Goal: Transaction & Acquisition: Subscribe to service/newsletter

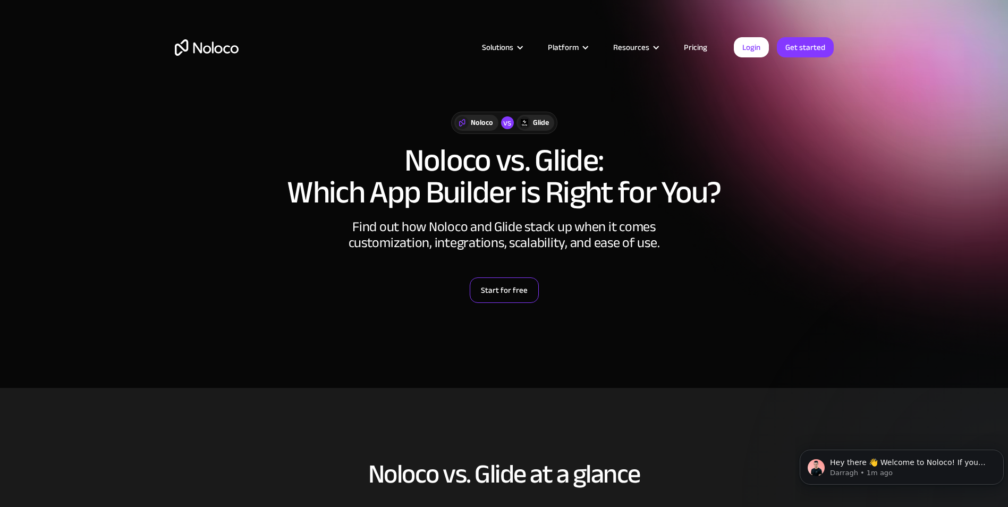
click at [528, 295] on link "Start for free" at bounding box center [504, 290] width 69 height 26
click at [811, 45] on link "Get started" at bounding box center [805, 47] width 57 height 20
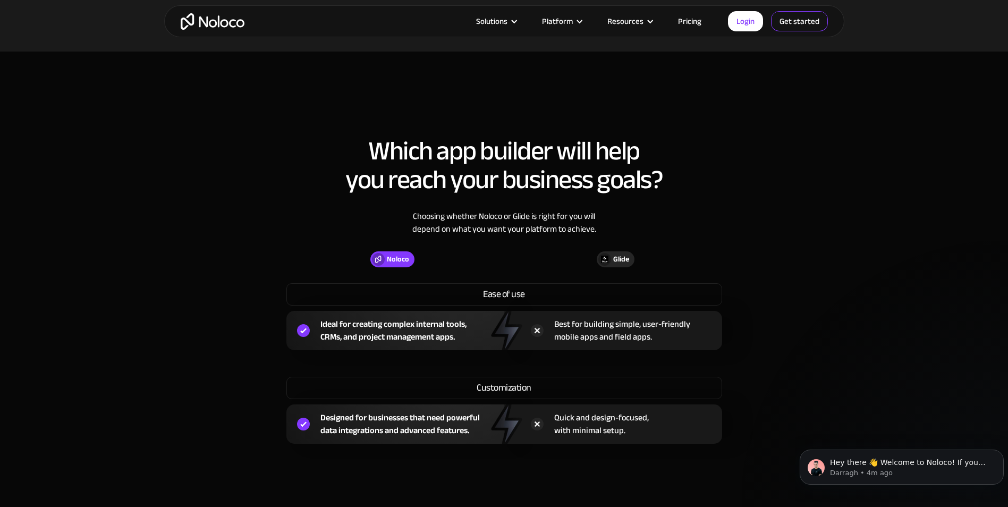
scroll to position [714, 0]
click at [623, 258] on div "Glide" at bounding box center [621, 260] width 16 height 12
click at [617, 256] on div "Glide" at bounding box center [621, 260] width 16 height 12
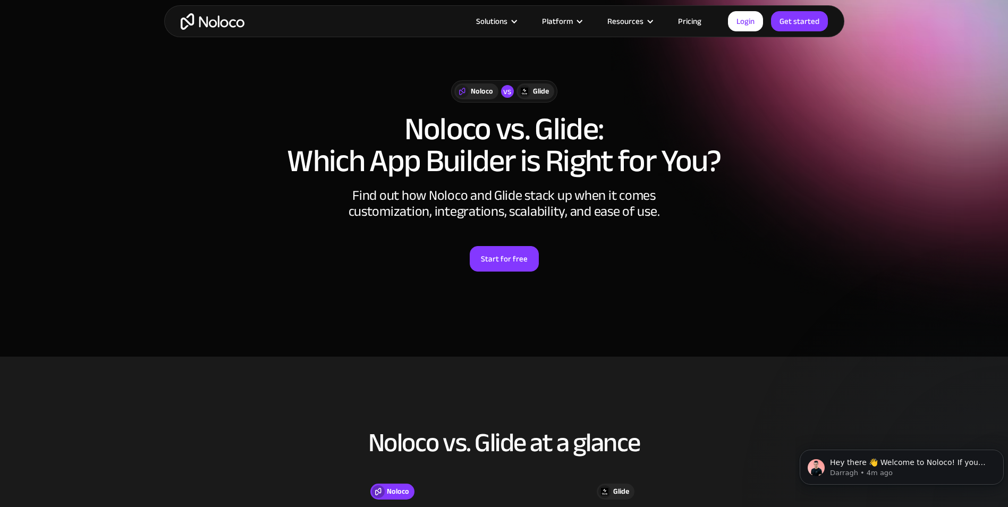
scroll to position [0, 0]
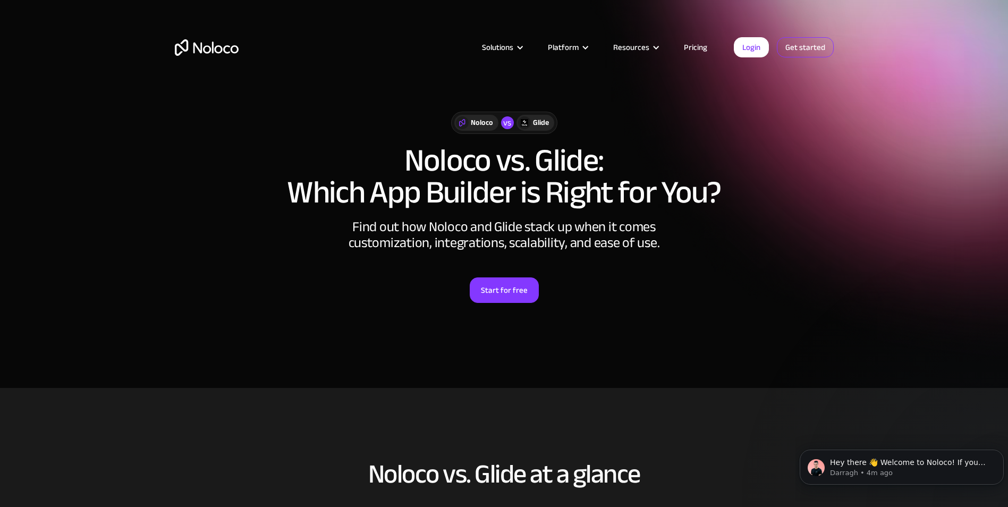
click at [803, 53] on link "Get started" at bounding box center [805, 47] width 57 height 20
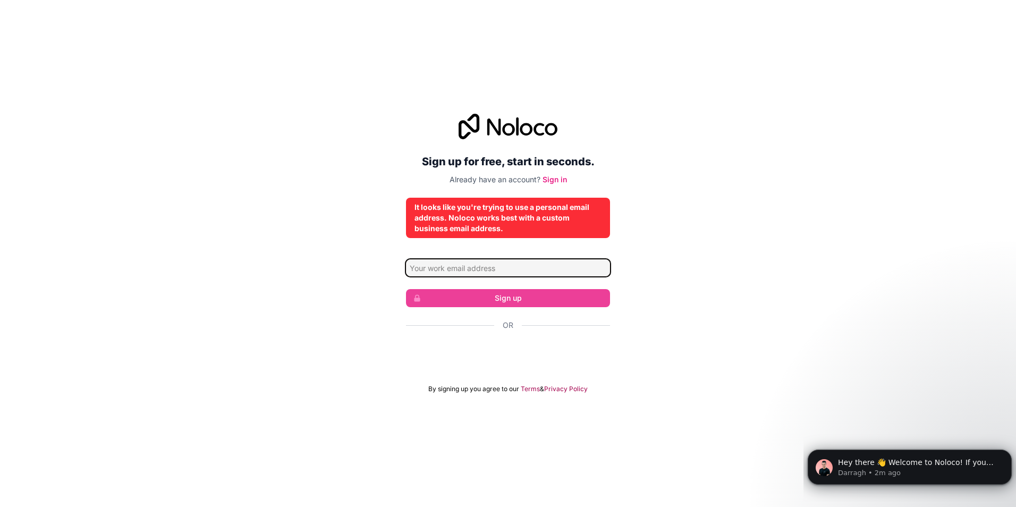
click at [582, 267] on input "Email address" at bounding box center [508, 267] width 204 height 17
type input "J"
type input "jaynenguyo7@gmail.com"
click at [580, 267] on input "jaynenguyo7@gmail.com" at bounding box center [508, 267] width 204 height 17
click at [566, 214] on div "It looks like you're trying to use a personal email address. Noloco works best …" at bounding box center [507, 218] width 187 height 32
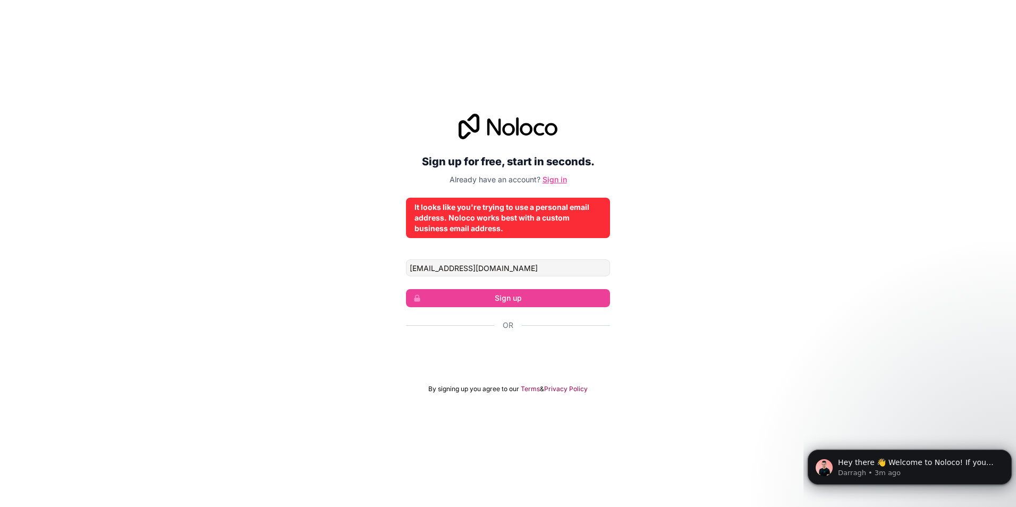
click at [551, 182] on link "Sign in" at bounding box center [554, 179] width 24 height 9
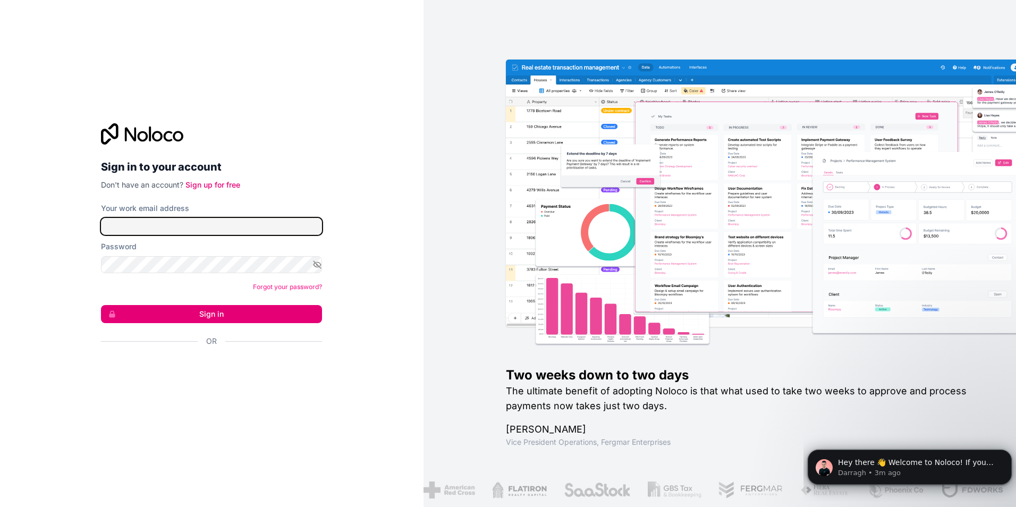
click at [132, 227] on input "Your work email address" at bounding box center [211, 226] width 221 height 17
type input "jaynenguyo7@gmail.com"
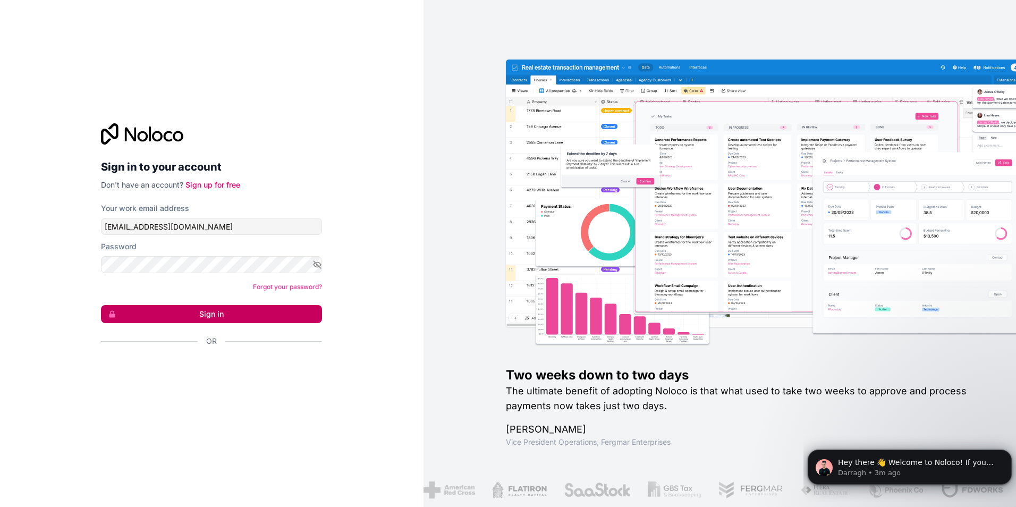
click at [166, 319] on button "Sign in" at bounding box center [211, 314] width 221 height 18
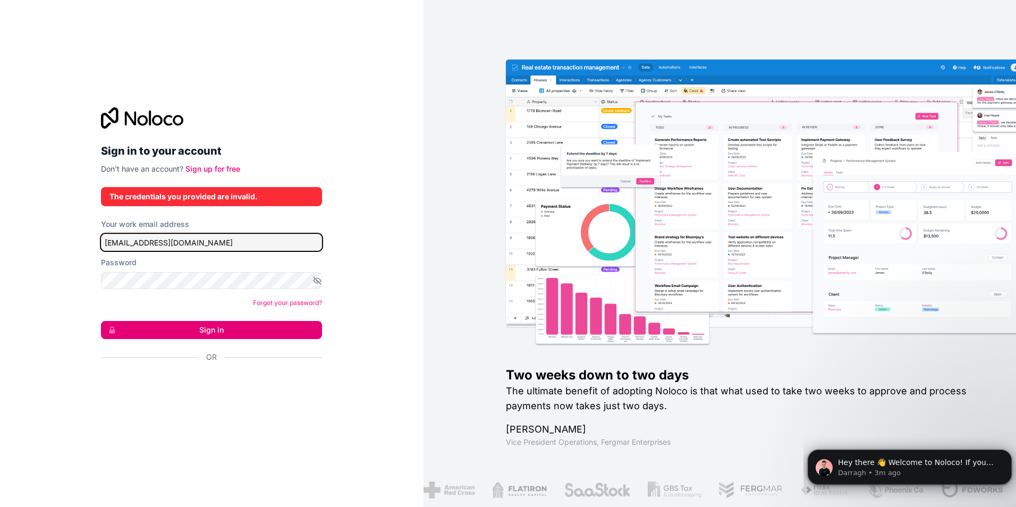
click at [218, 245] on input "jaynenguyo7@gmail.com" at bounding box center [211, 242] width 221 height 17
click at [164, 250] on input "Your work email address" at bounding box center [211, 242] width 221 height 17
type input "samuelkihara798@gmail.com"
click at [317, 281] on icon "button" at bounding box center [317, 280] width 7 height 7
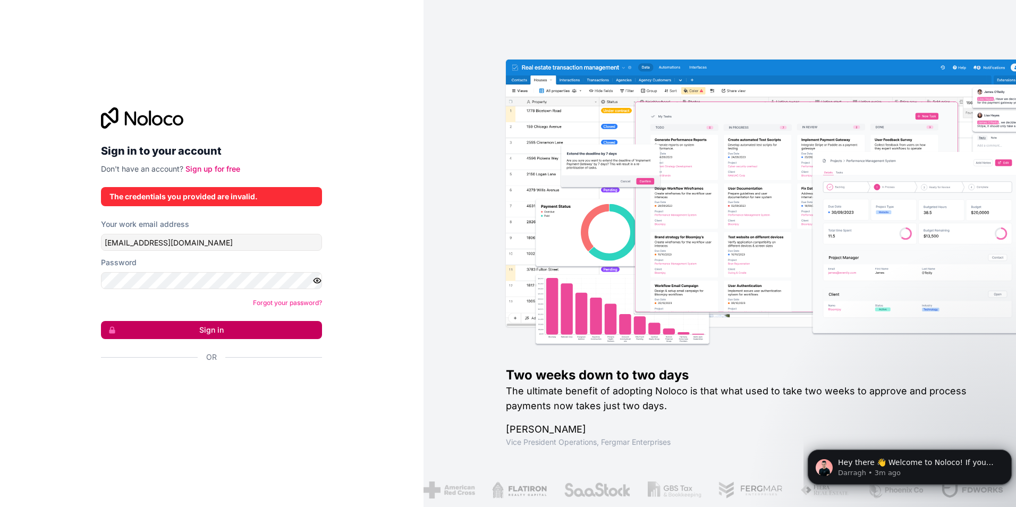
click at [160, 327] on button "Sign in" at bounding box center [211, 330] width 221 height 18
click at [144, 329] on button "Sign in" at bounding box center [211, 330] width 221 height 18
click at [134, 323] on button "Sign in" at bounding box center [211, 330] width 221 height 18
